Goal: Task Accomplishment & Management: Manage account settings

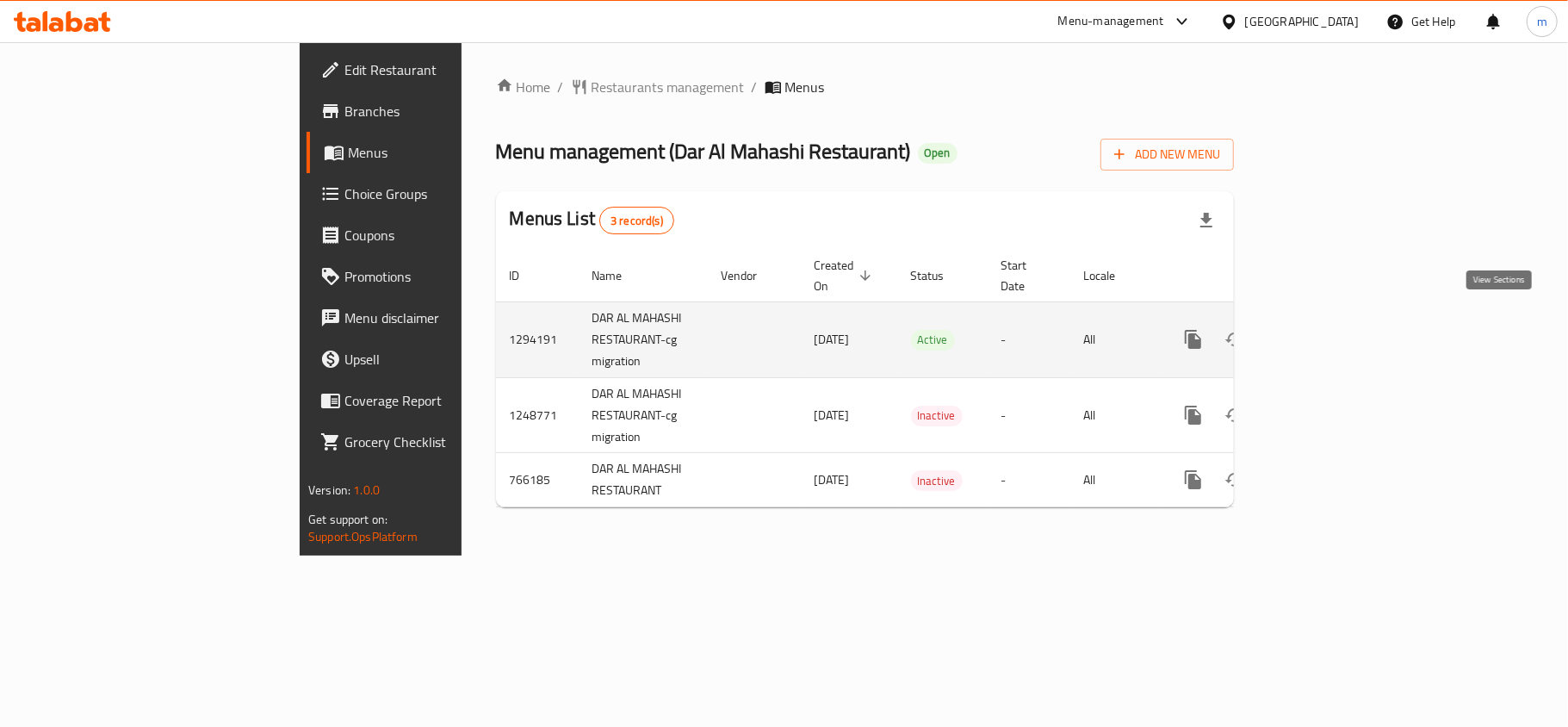
click at [1327, 329] on icon "enhanced table" at bounding box center [1318, 339] width 21 height 21
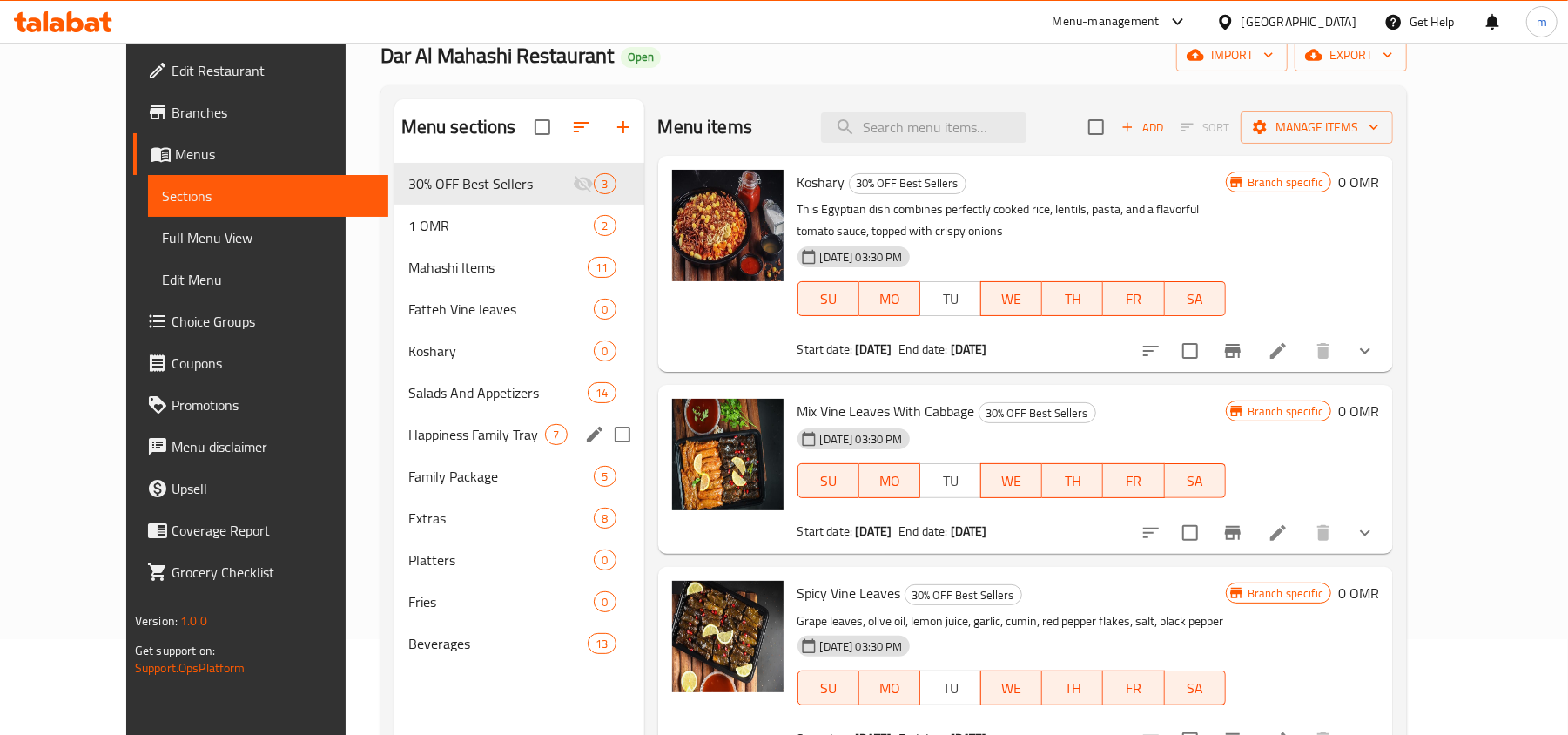
scroll to position [244, 0]
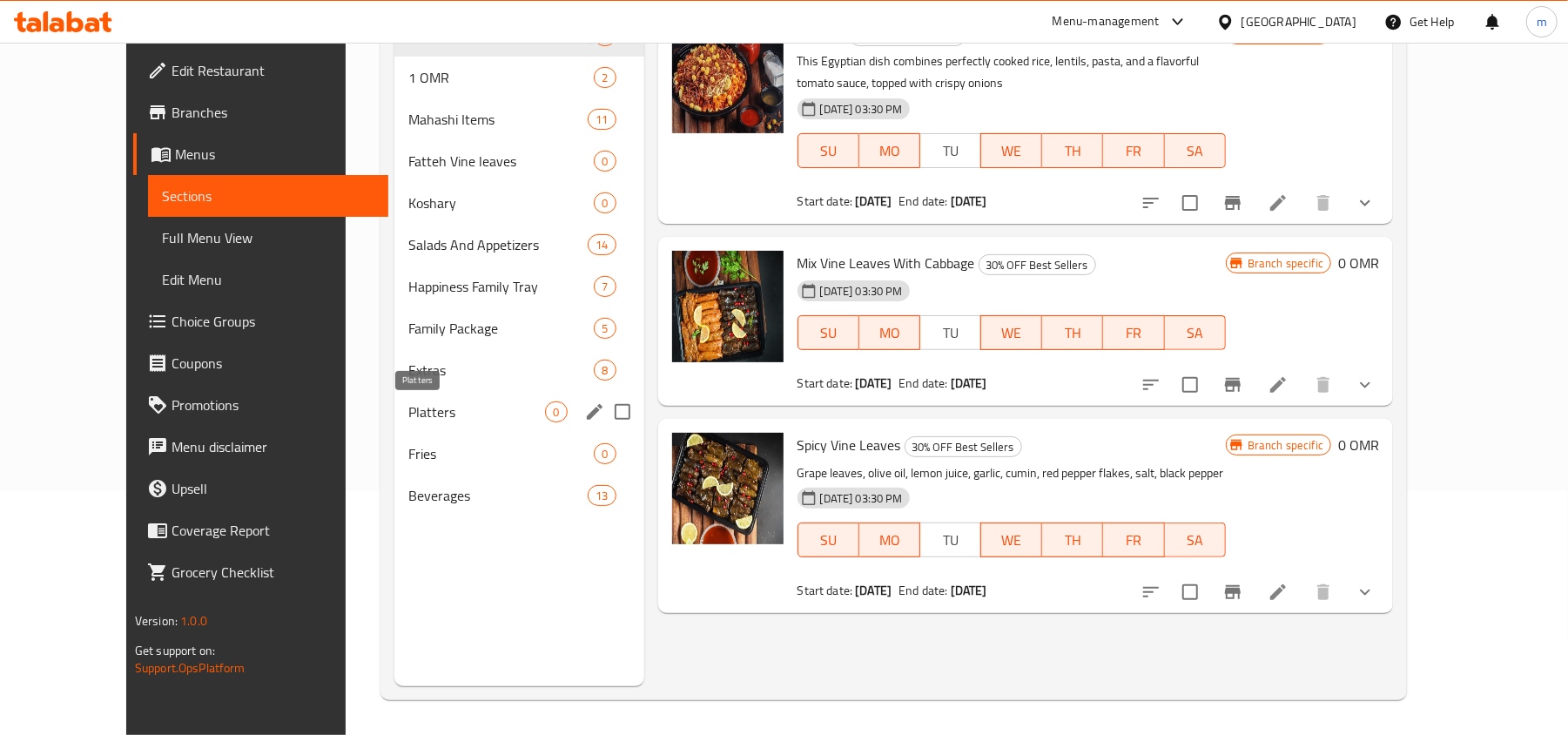
click at [408, 411] on span "Platters" at bounding box center [477, 411] width 137 height 21
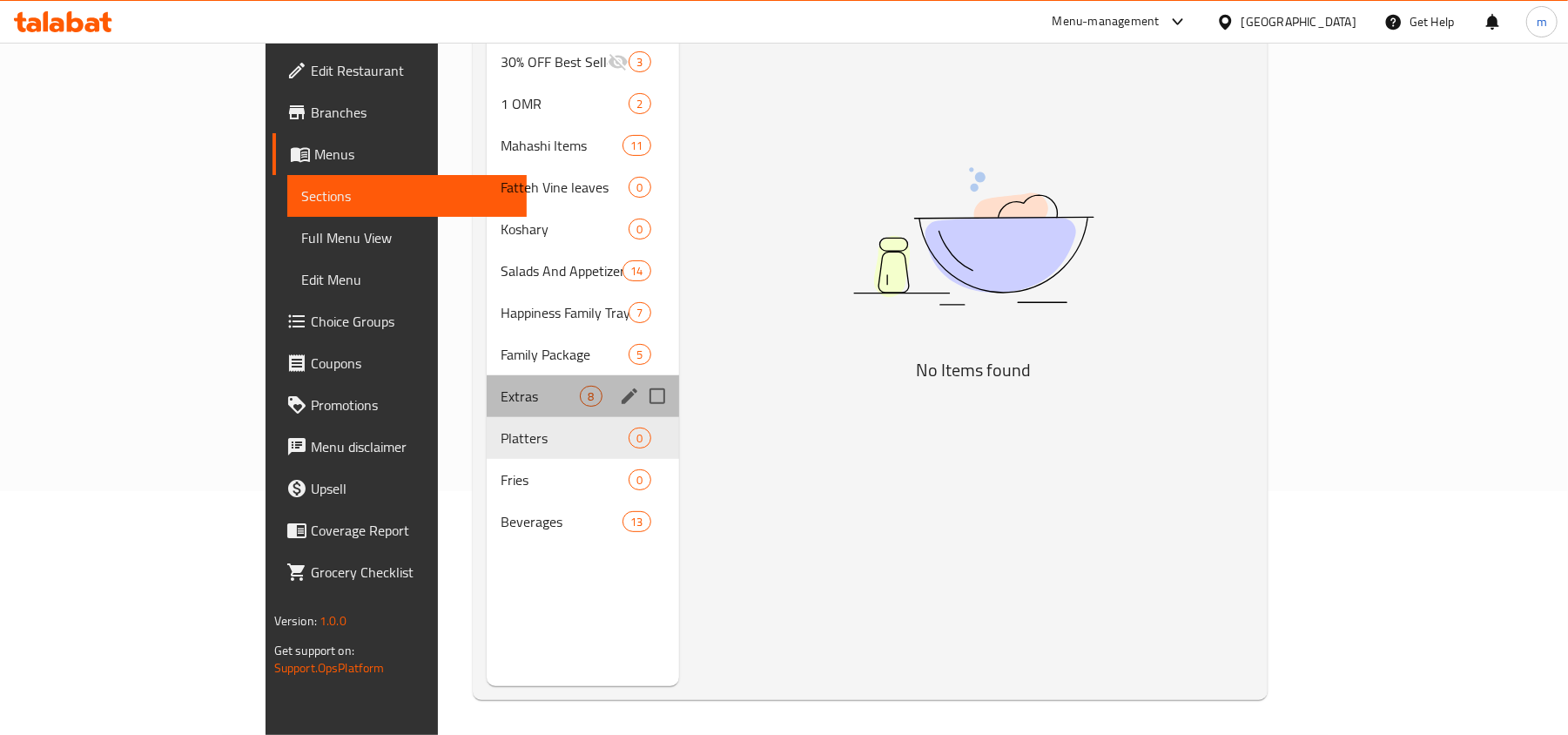
click at [487, 375] on div "Extras 8" at bounding box center [582, 396] width 192 height 42
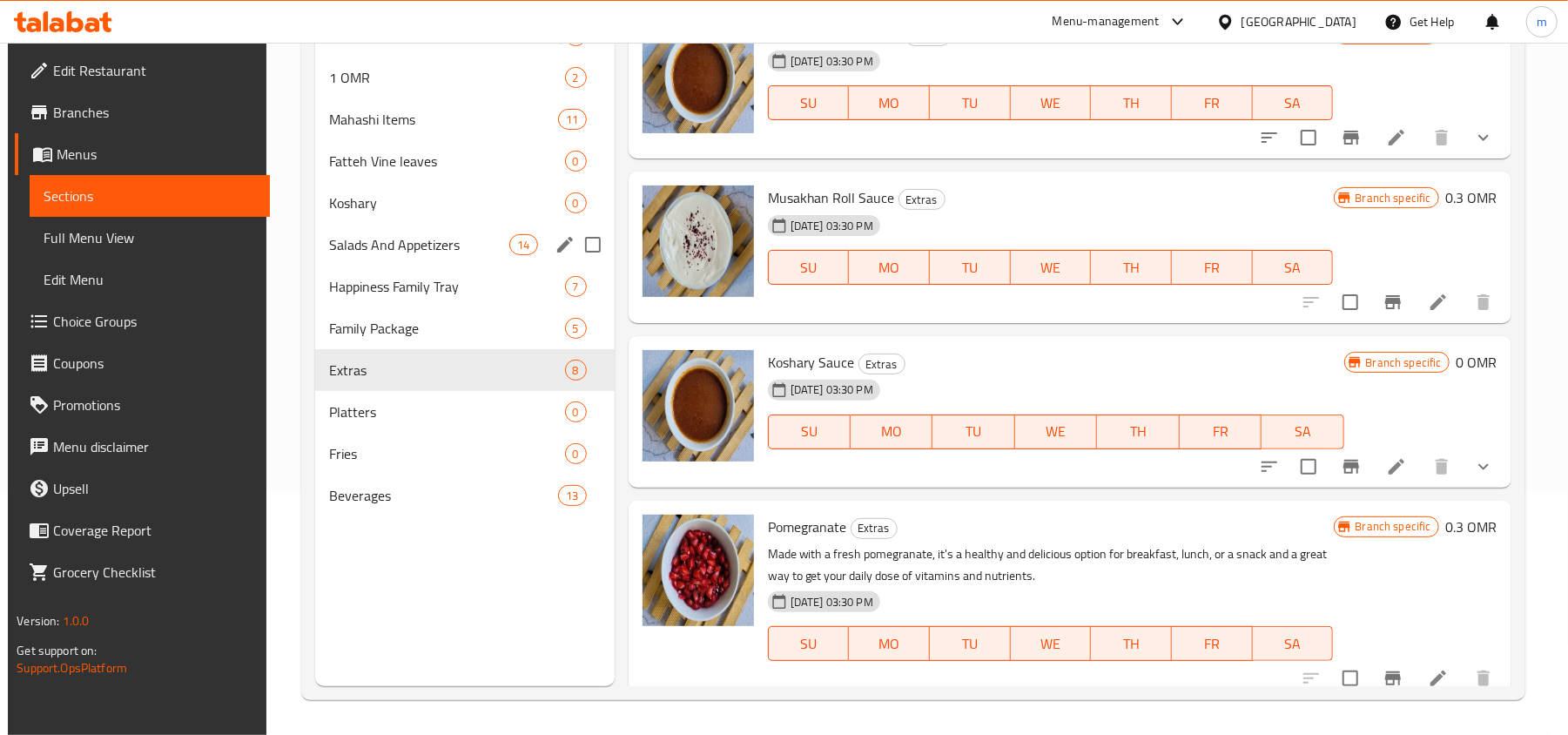
click at [468, 231] on div "Salads And Appetizers 14" at bounding box center [464, 244] width 299 height 42
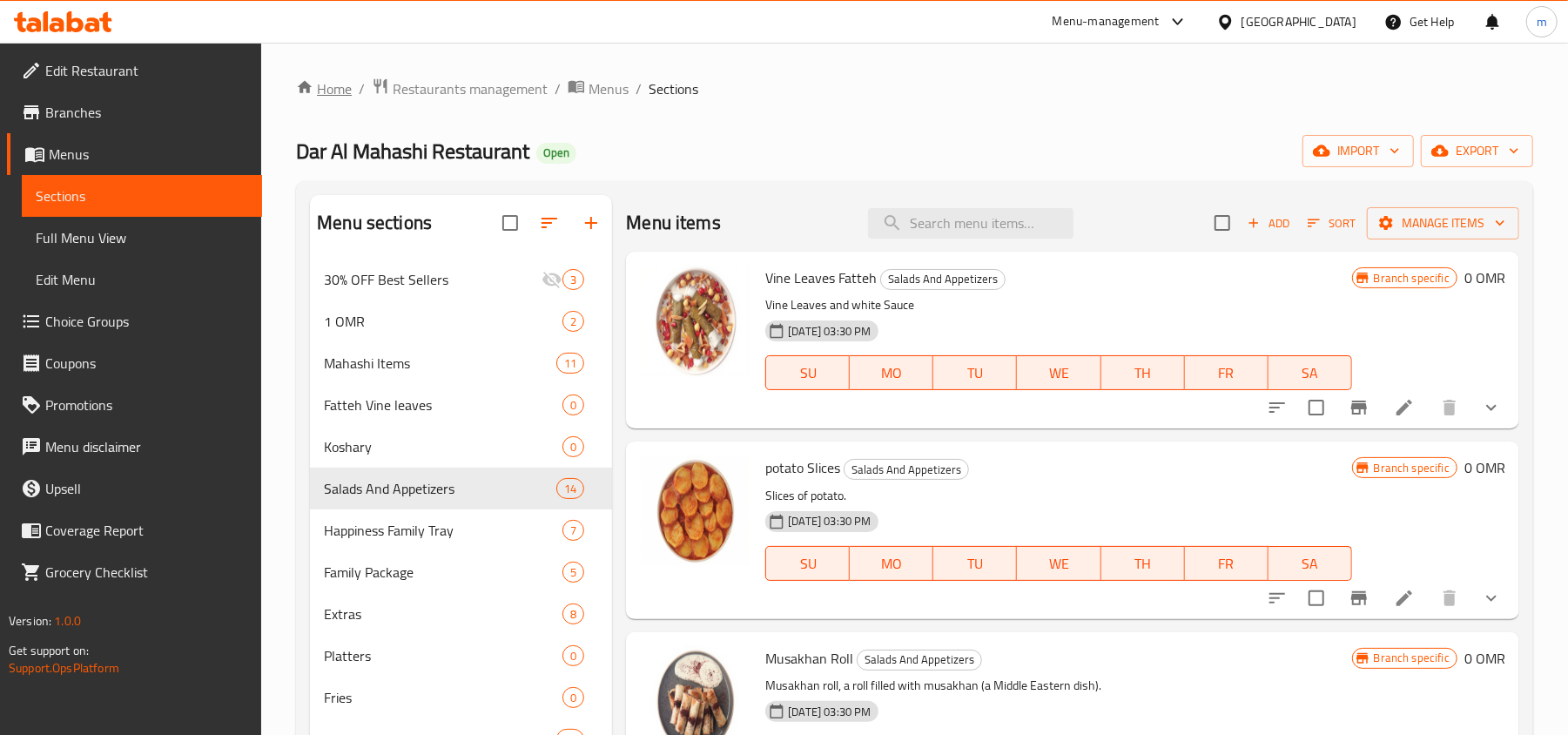
click at [322, 84] on link "Home" at bounding box center [324, 89] width 55 height 21
